Goal: Transaction & Acquisition: Purchase product/service

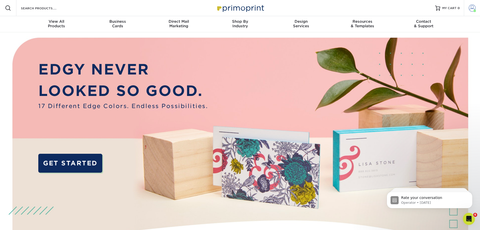
click at [473, 10] on span at bounding box center [472, 8] width 7 height 7
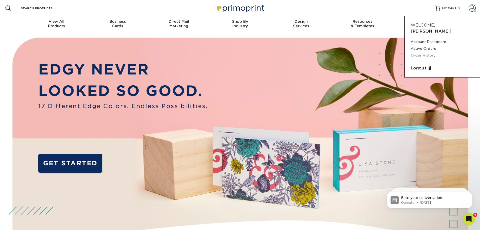
click at [434, 52] on link "Order History" at bounding box center [442, 55] width 63 height 7
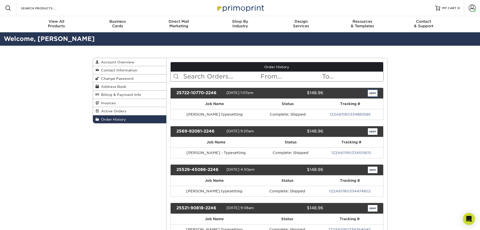
click at [373, 92] on link "open" at bounding box center [373, 93] width 10 height 7
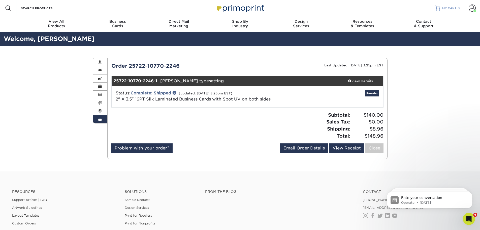
click at [448, 8] on span "MY CART" at bounding box center [449, 8] width 14 height 4
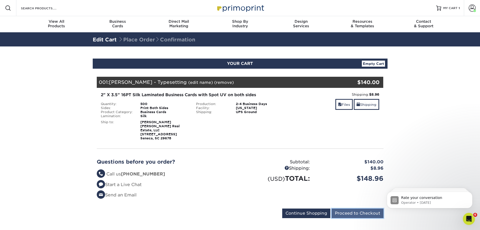
click at [360, 208] on input "Proceed to Checkout" at bounding box center [358, 213] width 52 height 10
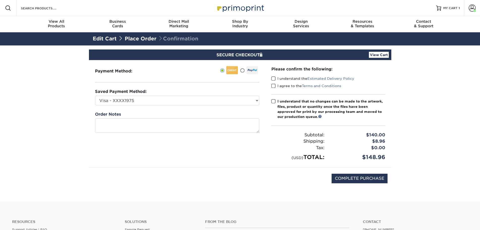
click at [273, 78] on span at bounding box center [273, 78] width 4 height 5
click at [0, 0] on input "I understand the Estimated Delivery Policy" at bounding box center [0, 0] width 0 height 0
click at [273, 89] on div "I agree to the Terms and Conditions" at bounding box center [328, 86] width 114 height 7
click at [272, 86] on span at bounding box center [273, 85] width 4 height 5
click at [0, 0] on input "I agree to the Terms and Conditions" at bounding box center [0, 0] width 0 height 0
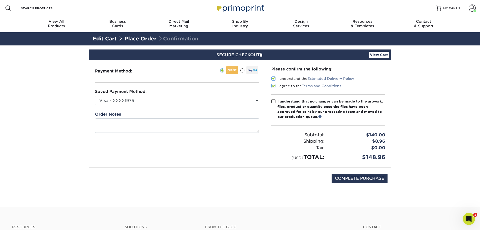
click at [272, 85] on span at bounding box center [273, 85] width 4 height 5
click at [0, 0] on input "I agree to the Terms and Conditions" at bounding box center [0, 0] width 0 height 0
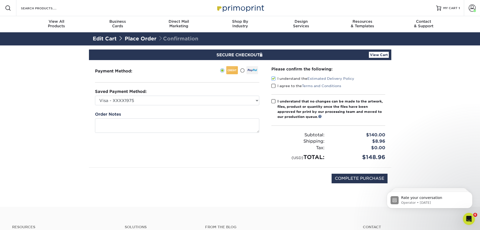
click at [273, 86] on span at bounding box center [273, 85] width 4 height 5
click at [0, 0] on input "I agree to the Terms and Conditions" at bounding box center [0, 0] width 0 height 0
click at [273, 102] on span at bounding box center [273, 101] width 4 height 5
click at [0, 0] on input "I understand that no changes can be made to the artwork, files, product or quan…" at bounding box center [0, 0] width 0 height 0
click at [351, 176] on input "COMPLETE PURCHASE" at bounding box center [360, 178] width 56 height 10
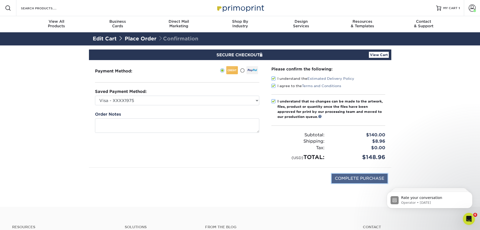
type input "PROCESSING, PLEASE WAIT..."
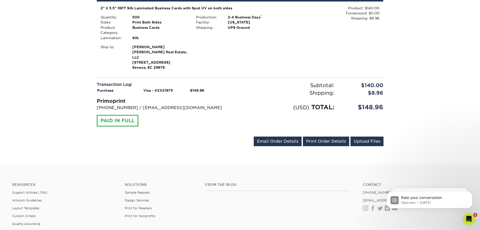
scroll to position [176, 0]
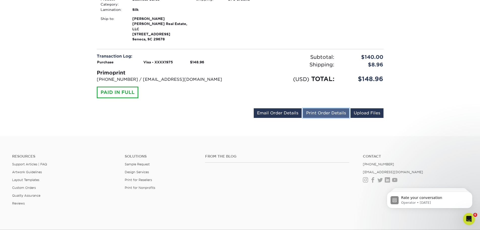
click at [322, 108] on link "Print Order Details" at bounding box center [326, 113] width 46 height 10
